Goal: Transaction & Acquisition: Subscribe to service/newsletter

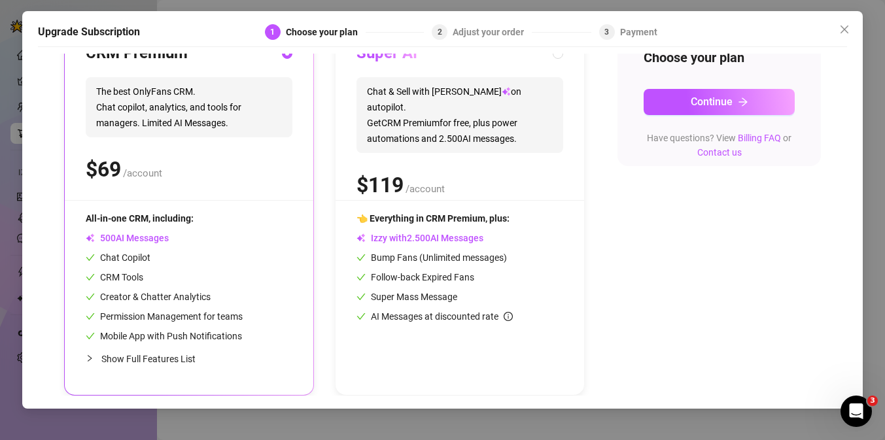
scroll to position [168, 0]
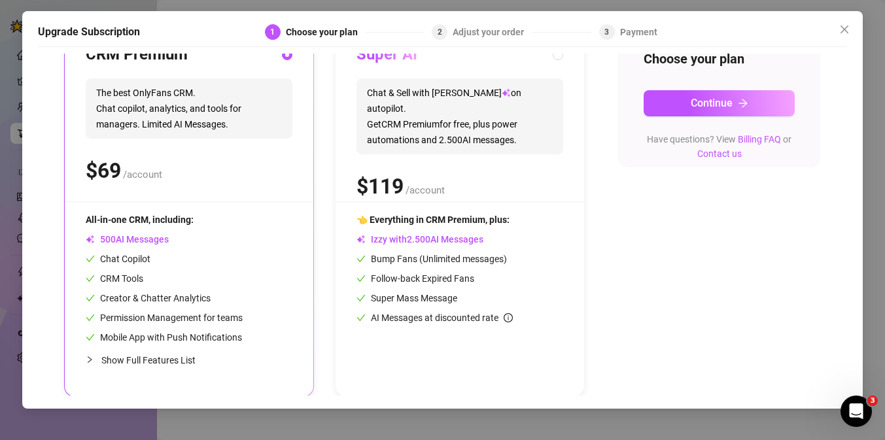
click at [113, 359] on span "Show Full Features List" at bounding box center [148, 360] width 94 height 10
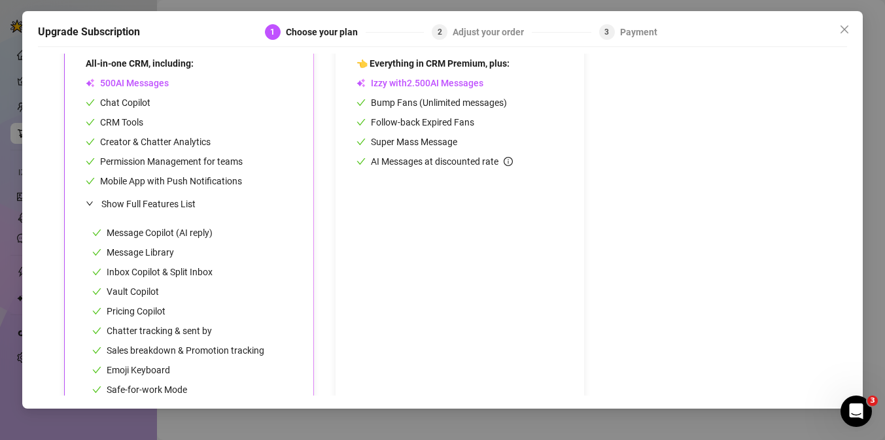
scroll to position [353, 0]
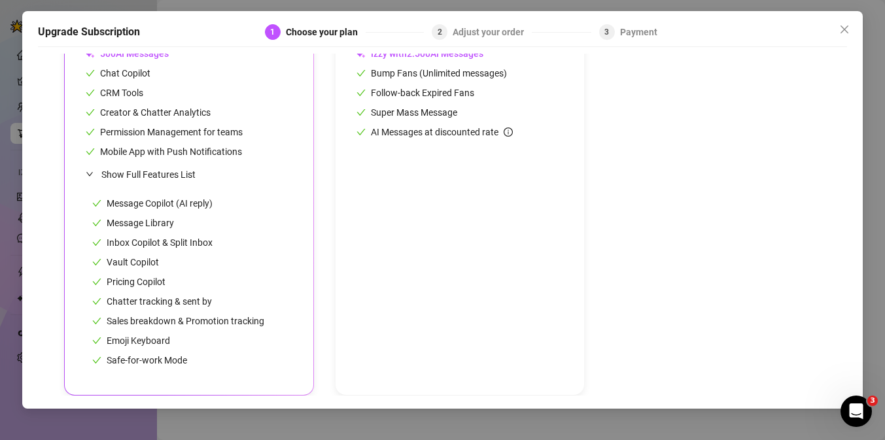
click at [209, 308] on div "Chatter tracking & sent by" at bounding box center [178, 301] width 172 height 14
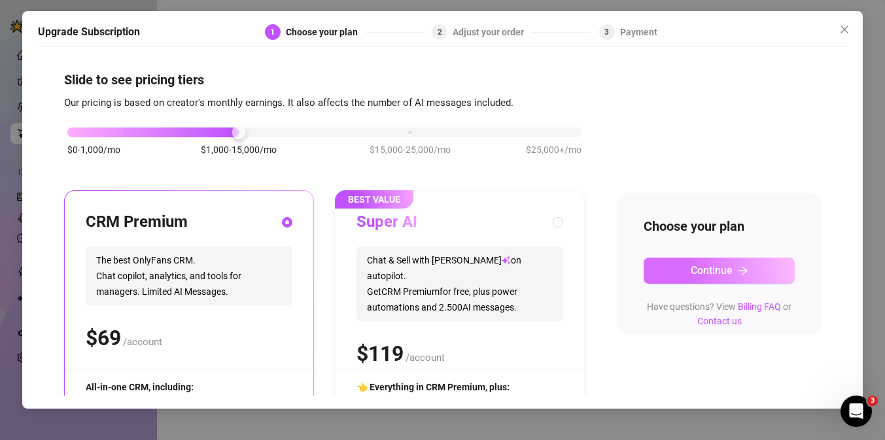
click at [698, 269] on span "Continue" at bounding box center [712, 270] width 42 height 12
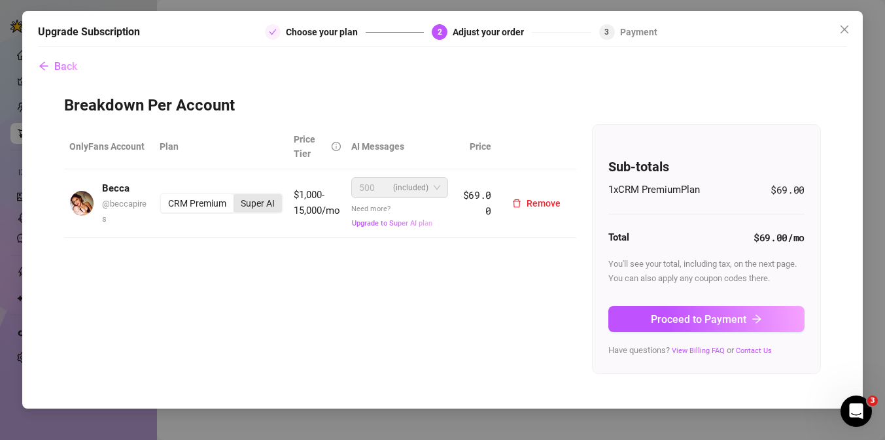
click at [253, 205] on div "Super AI" at bounding box center [258, 203] width 48 height 18
click at [237, 196] on input "Super AI" at bounding box center [237, 196] width 0 height 0
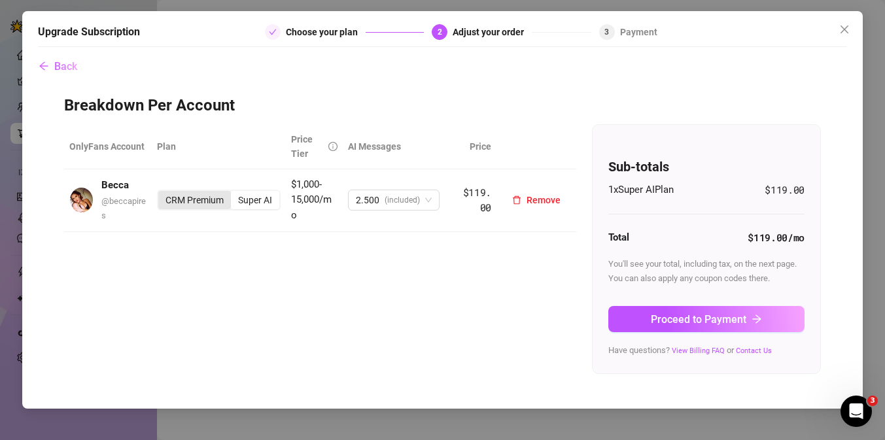
click at [199, 200] on div "CRM Premium" at bounding box center [194, 200] width 73 height 18
click at [162, 193] on input "CRM Premium" at bounding box center [162, 193] width 0 height 0
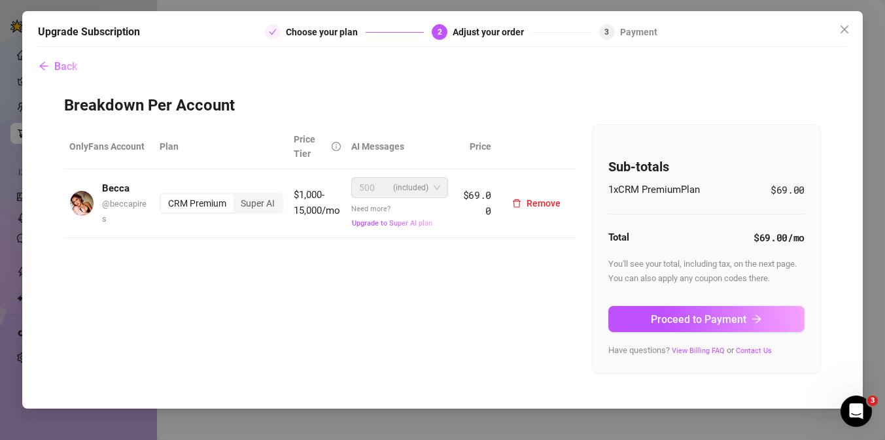
click at [433, 181] on span "500 (included)" at bounding box center [399, 188] width 80 height 20
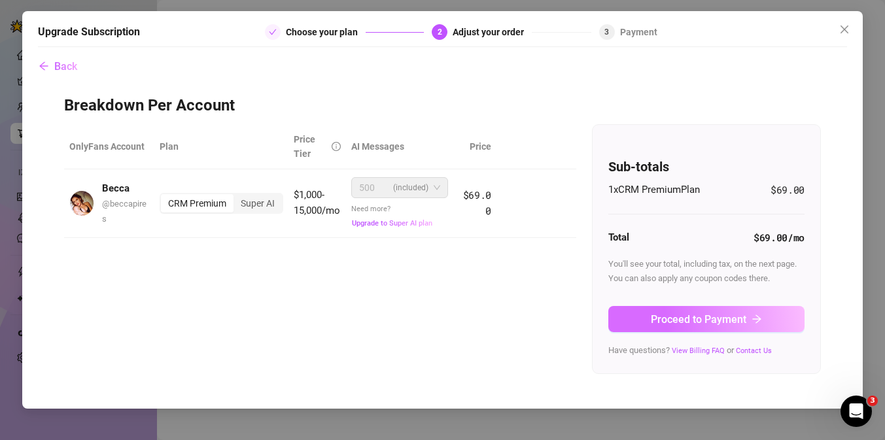
click at [679, 324] on span "Proceed to Payment" at bounding box center [699, 319] width 96 height 12
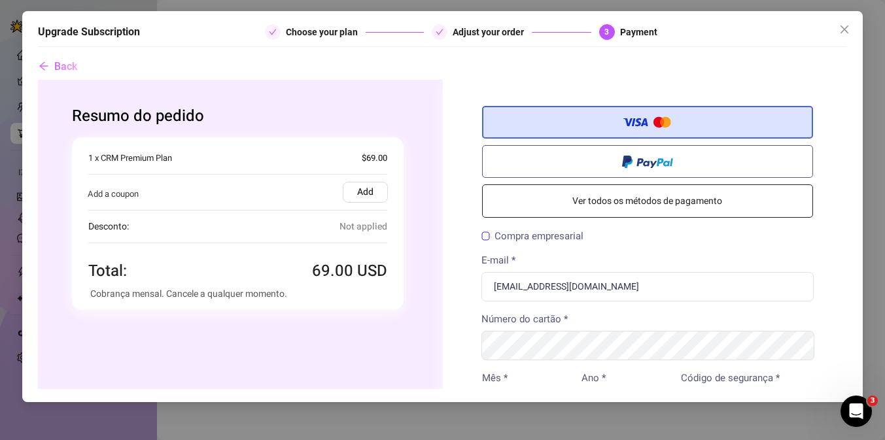
click at [610, 204] on link "Ver todos os métodos de pagamento" at bounding box center [648, 200] width 332 height 33
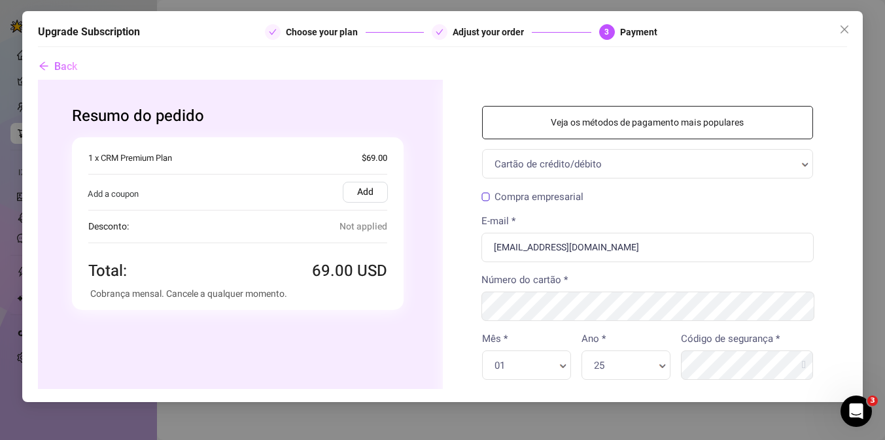
click at [673, 120] on link "Veja os métodos de pagamento mais populares" at bounding box center [648, 121] width 332 height 33
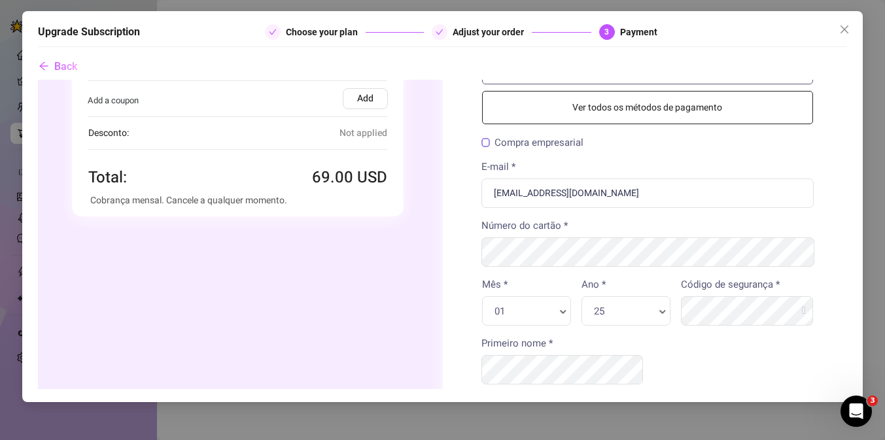
scroll to position [94, 0]
